Goal: Navigation & Orientation: Find specific page/section

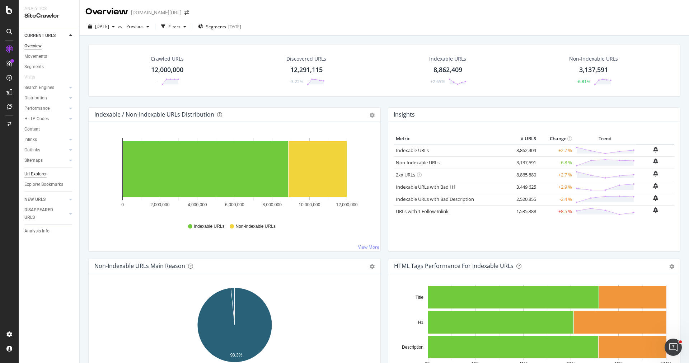
click at [36, 174] on div "Url Explorer" at bounding box center [35, 174] width 22 height 8
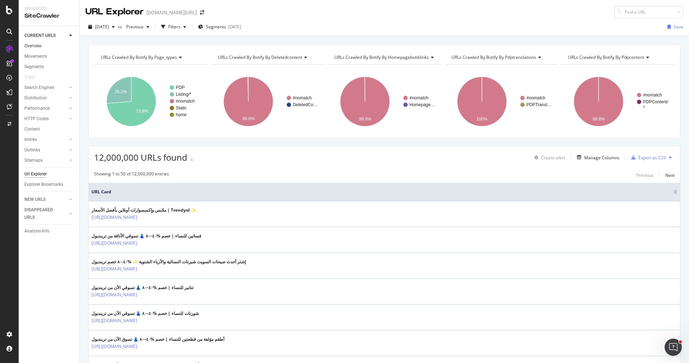
click at [42, 44] on link "Overview" at bounding box center [49, 46] width 50 height 8
